Goal: Information Seeking & Learning: Find specific page/section

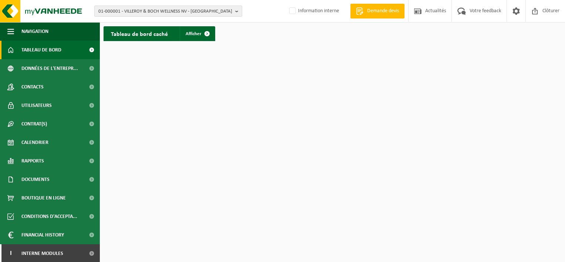
click at [194, 10] on span "01-000001 - VILLEROY & BOCH WELLNESS NV - ROESELARE" at bounding box center [165, 11] width 134 height 11
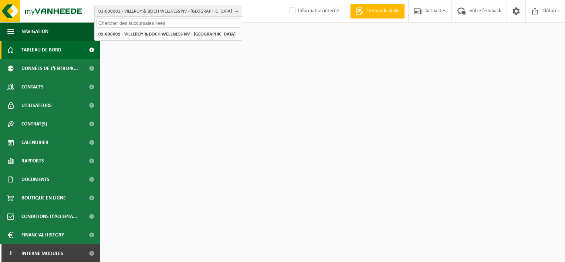
click at [183, 23] on input "text" at bounding box center [168, 22] width 144 height 9
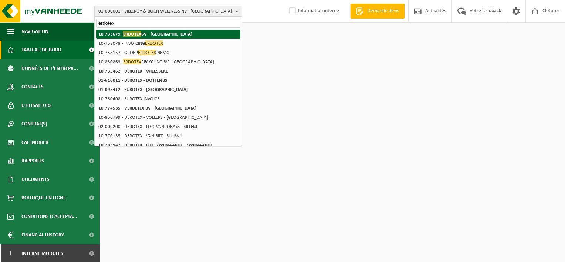
type input "erdotex"
click at [166, 34] on strong "10-733679 - ERDOTEX BV - Ridderkerk" at bounding box center [145, 34] width 94 height 6
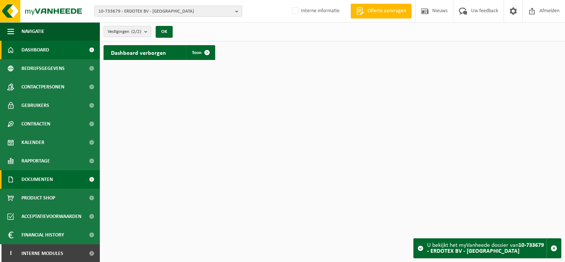
click at [75, 179] on link "Documenten" at bounding box center [50, 179] width 100 height 18
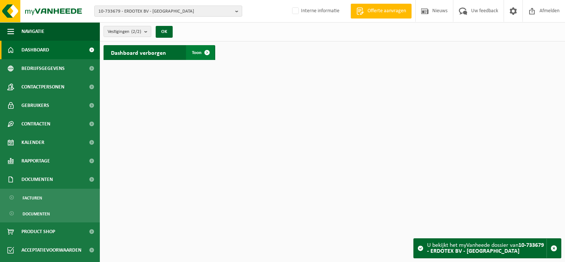
click at [204, 52] on span at bounding box center [207, 52] width 15 height 15
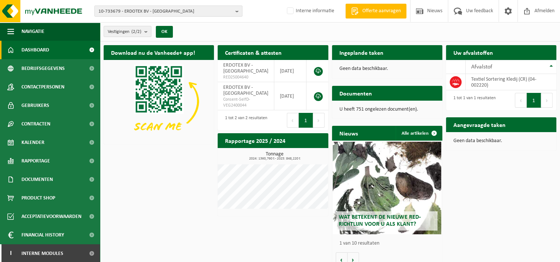
click at [320, 120] on button "Volgende" at bounding box center [318, 120] width 11 height 15
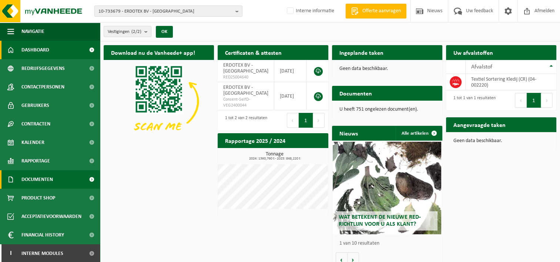
click at [77, 178] on link "Documenten" at bounding box center [50, 179] width 100 height 18
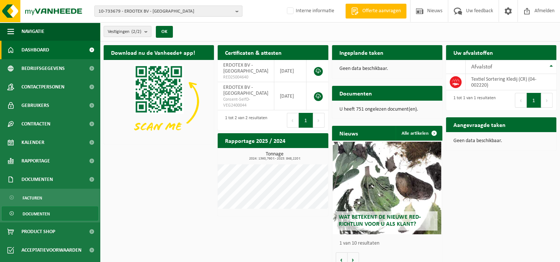
click at [61, 218] on link "Documenten" at bounding box center [50, 213] width 96 height 14
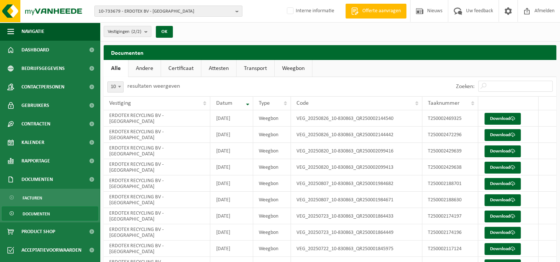
click at [186, 65] on link "Certificaat" at bounding box center [181, 68] width 40 height 17
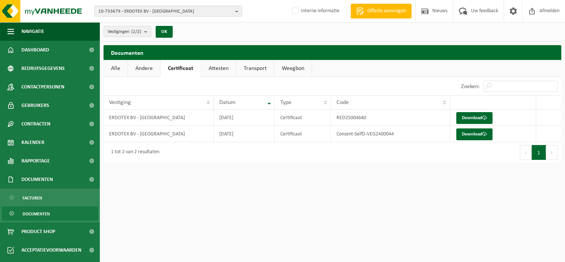
click at [221, 68] on link "Attesten" at bounding box center [218, 68] width 35 height 17
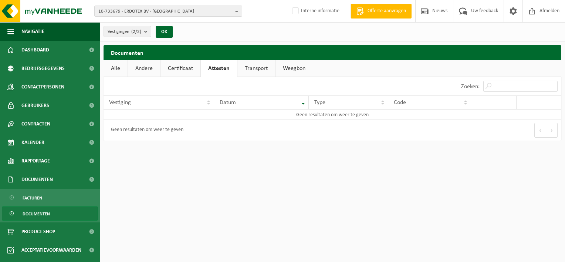
click at [250, 70] on link "Transport" at bounding box center [257, 68] width 38 height 17
click at [286, 70] on link "Weegbon" at bounding box center [294, 68] width 37 height 17
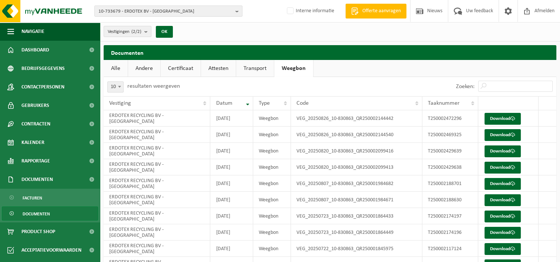
click at [123, 68] on link "Alle" at bounding box center [116, 68] width 24 height 17
click at [149, 70] on link "Andere" at bounding box center [144, 68] width 32 height 17
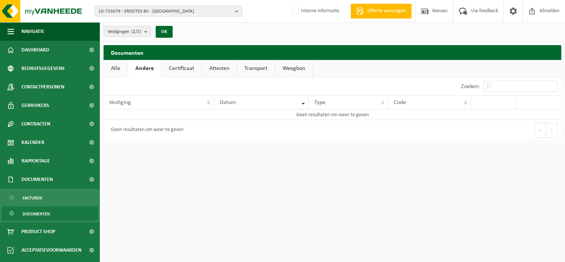
click at [151, 7] on span "10-733679 - ERDOTEX BV - [GEOGRAPHIC_DATA]" at bounding box center [165, 11] width 134 height 11
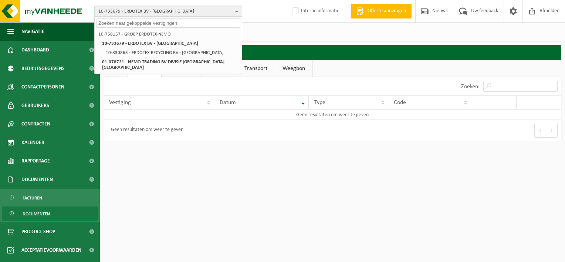
click at [156, 23] on input "text" at bounding box center [168, 22] width 144 height 9
